Goal: Download file/media

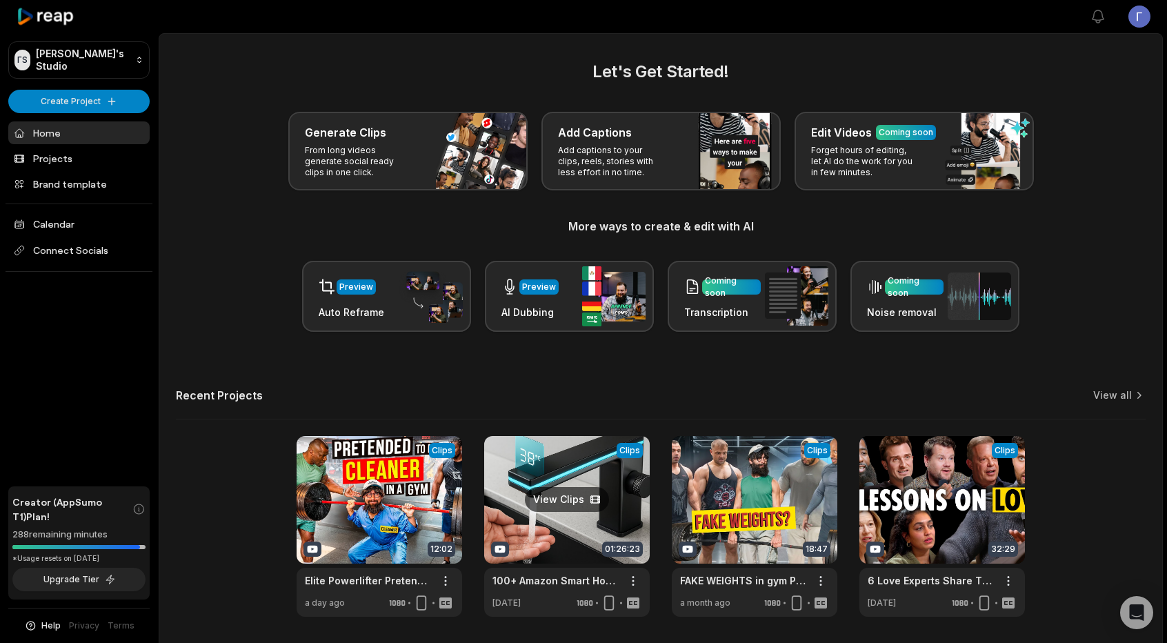
click at [578, 461] on link at bounding box center [567, 526] width 166 height 181
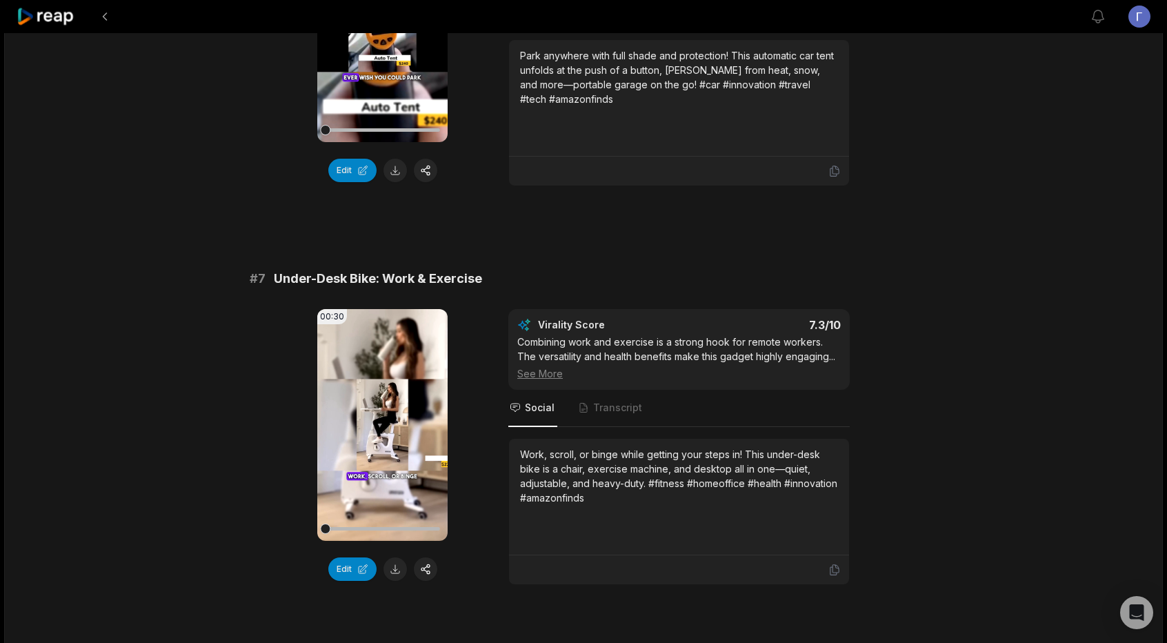
scroll to position [2069, 0]
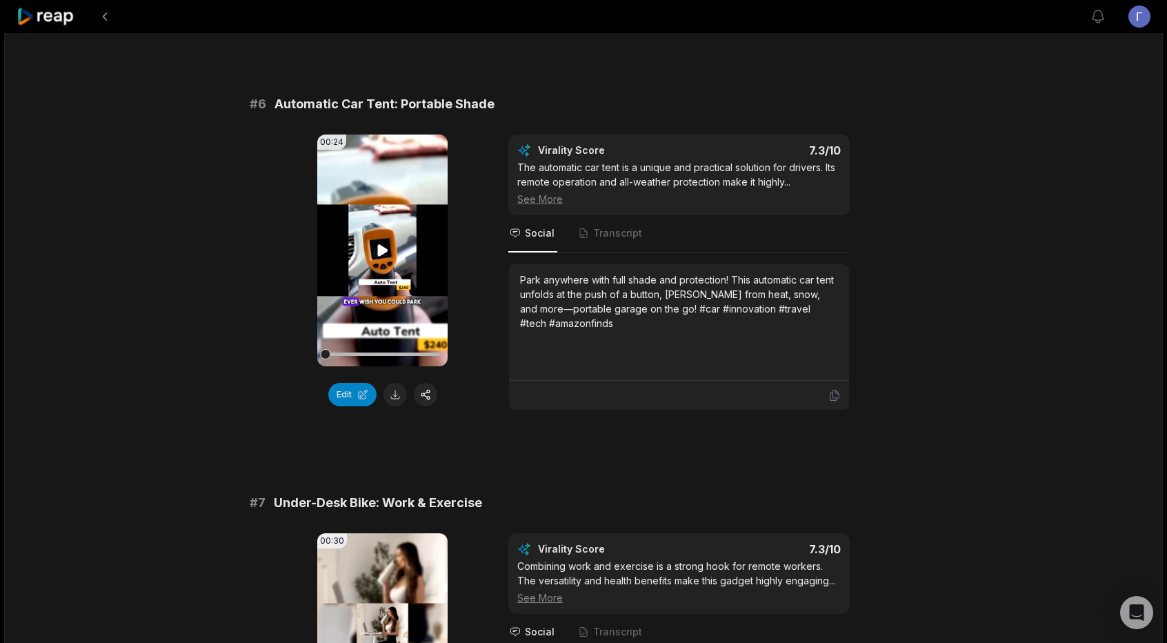
click at [377, 246] on icon at bounding box center [382, 250] width 17 height 17
click at [382, 246] on icon at bounding box center [382, 250] width 17 height 17
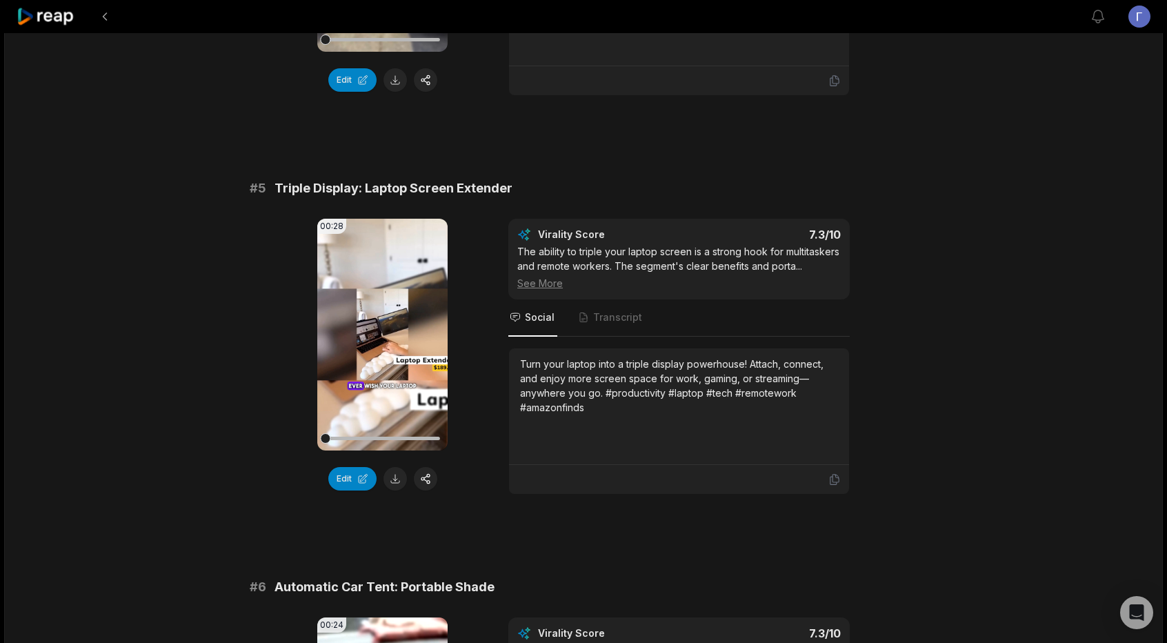
scroll to position [1586, 0]
click at [388, 350] on video "Your browser does not support mp4 format." at bounding box center [382, 335] width 130 height 232
click at [381, 330] on icon at bounding box center [383, 334] width 6 height 9
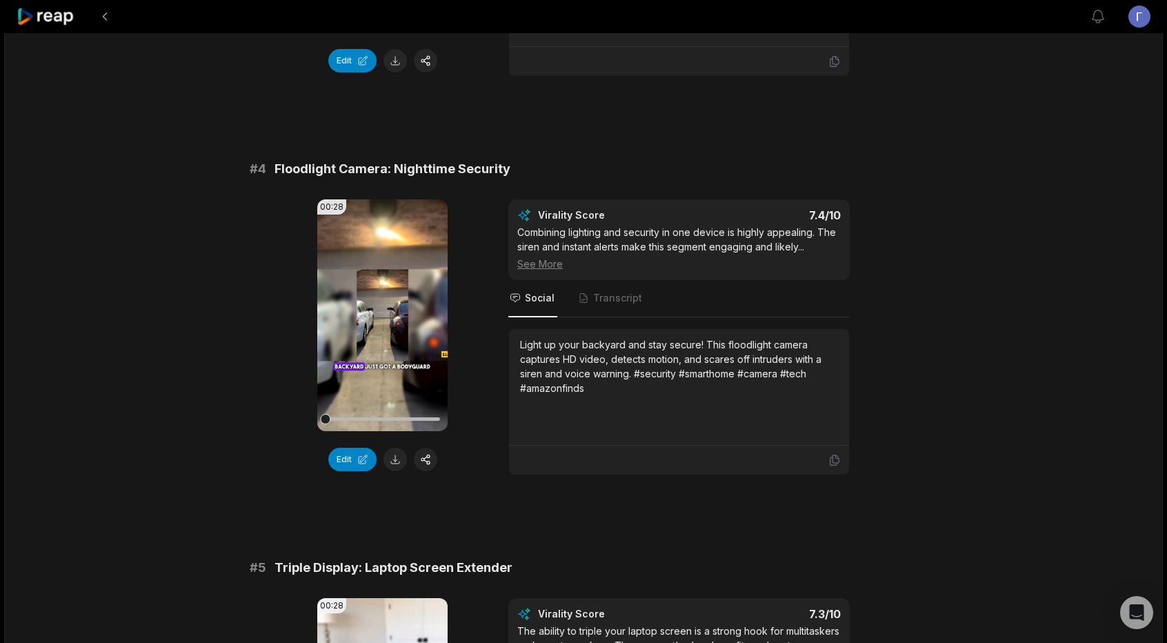
scroll to position [1172, 0]
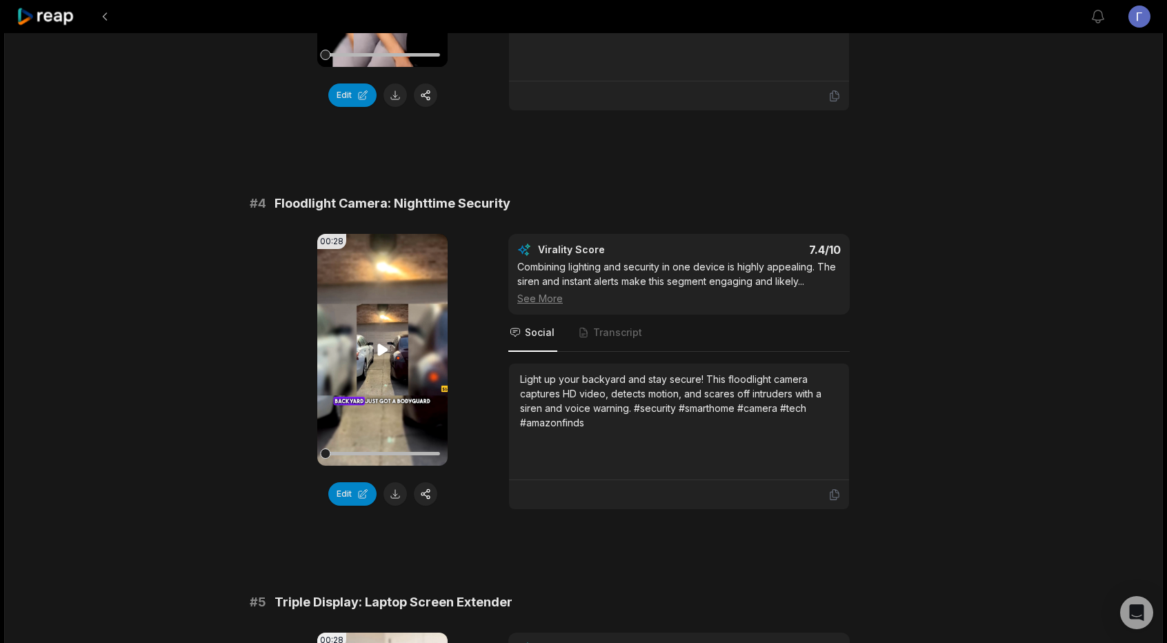
click at [385, 352] on icon at bounding box center [382, 349] width 17 height 17
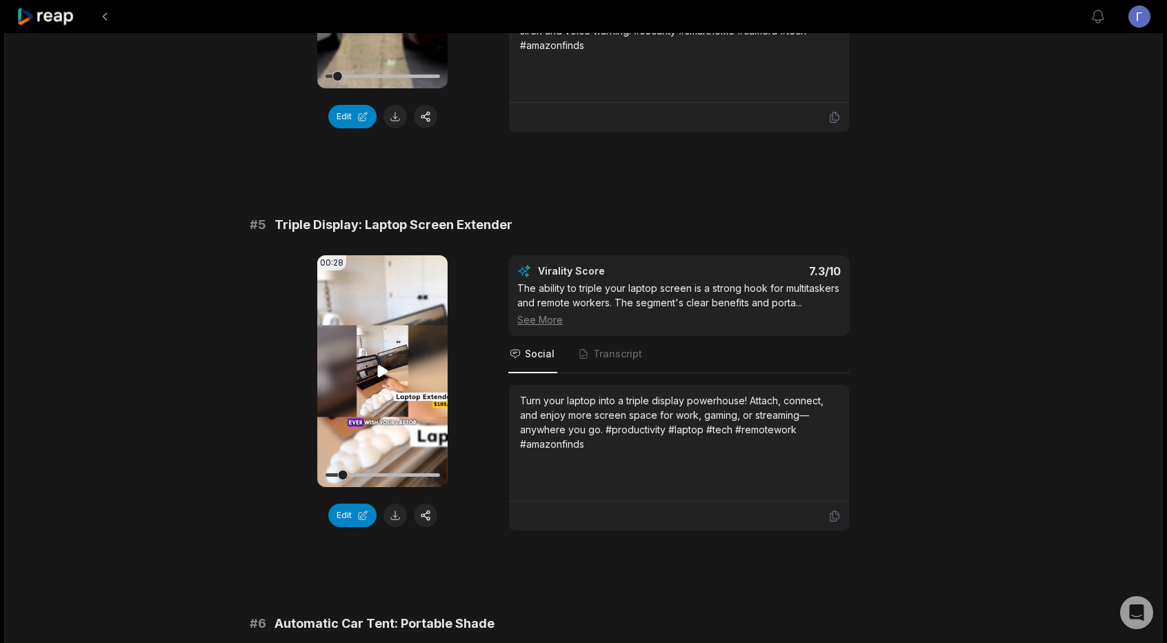
scroll to position [1655, 0]
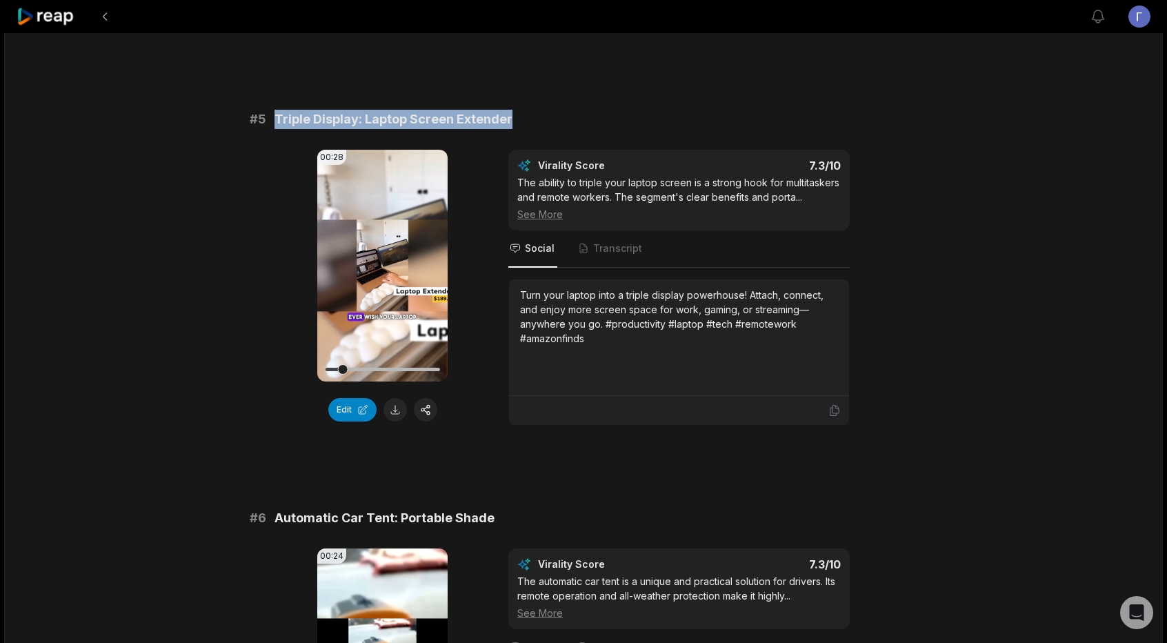
drag, startPoint x: 273, startPoint y: 112, endPoint x: 519, endPoint y: 114, distance: 246.2
click at [519, 114] on div "# 5 Triple Display: Laptop Screen Extender" at bounding box center [584, 119] width 668 height 19
click at [395, 406] on button at bounding box center [394, 409] width 23 height 23
click at [382, 257] on icon at bounding box center [382, 265] width 17 height 17
drag, startPoint x: 347, startPoint y: 363, endPoint x: 418, endPoint y: 369, distance: 71.3
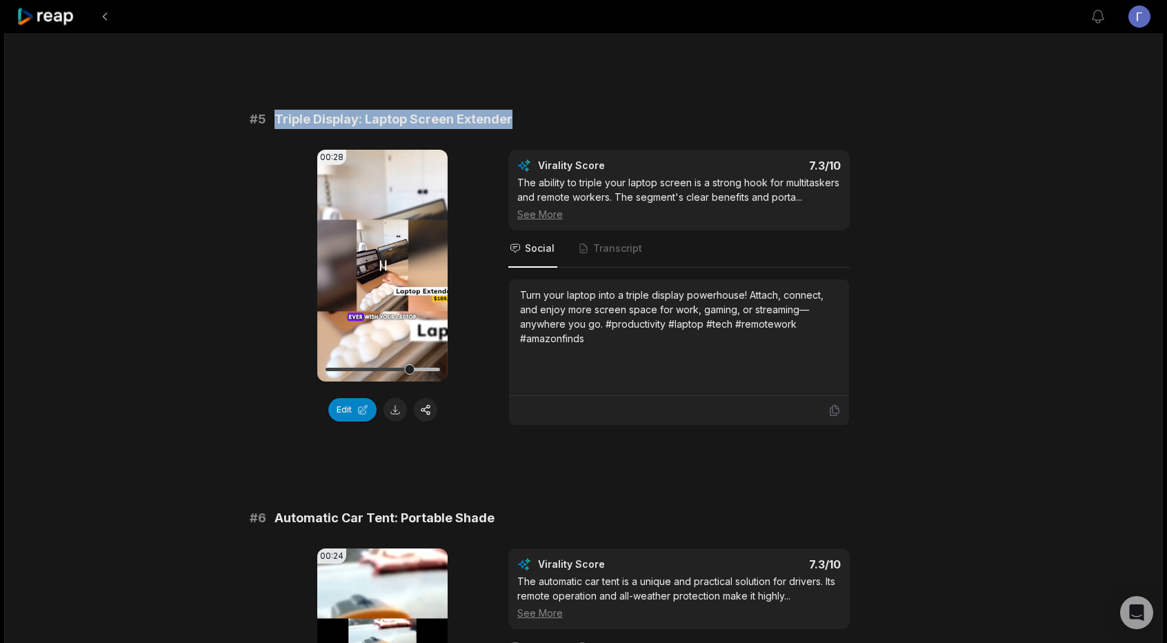
click at [418, 369] on div at bounding box center [382, 369] width 114 height 24
click at [433, 368] on div at bounding box center [382, 369] width 114 height 3
copy span "Triple Display: Laptop Screen Extender"
